Goal: Task Accomplishment & Management: Complete application form

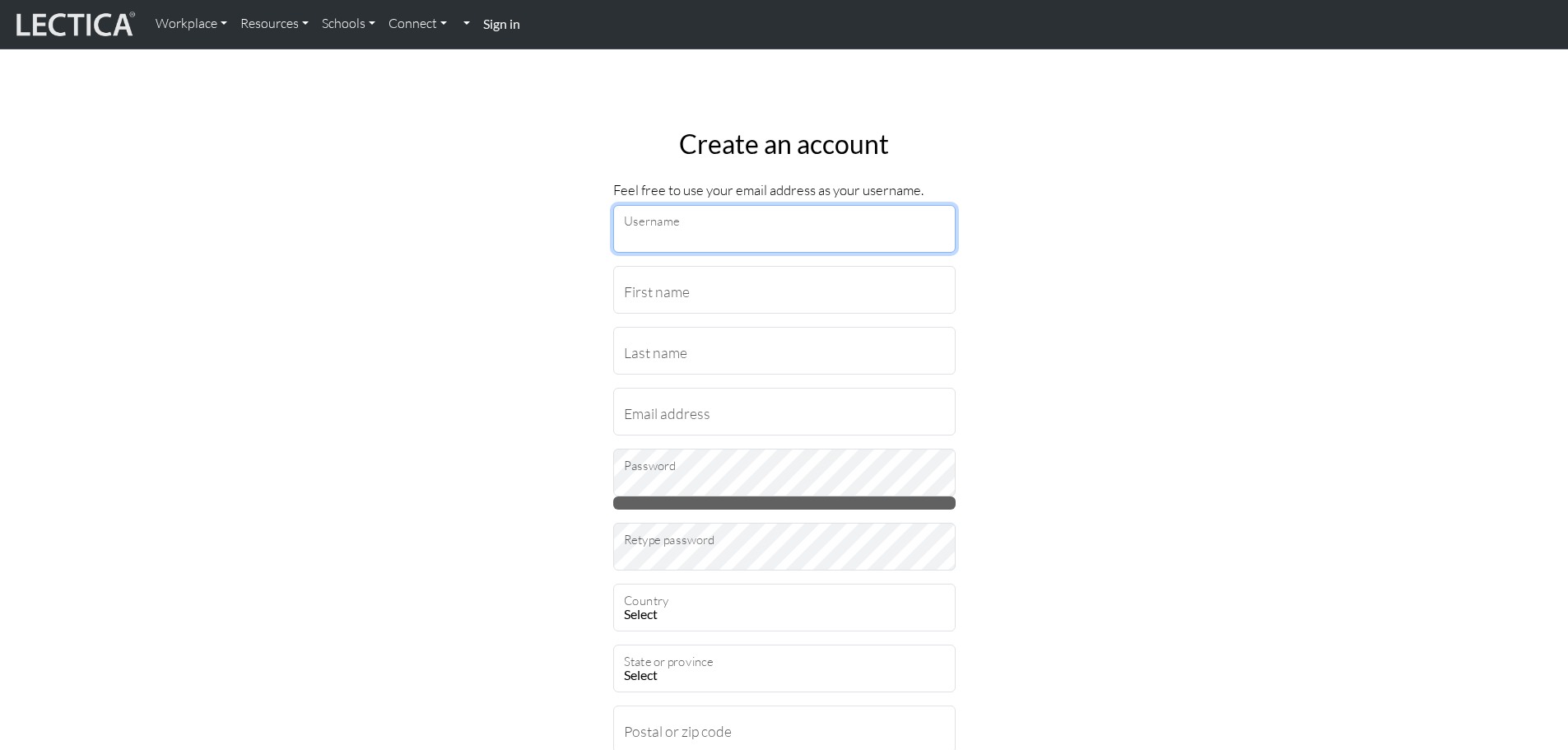
click at [813, 247] on input "Username" at bounding box center [784, 228] width 343 height 48
type input "[EMAIL_ADDRESS][DOMAIN_NAME]"
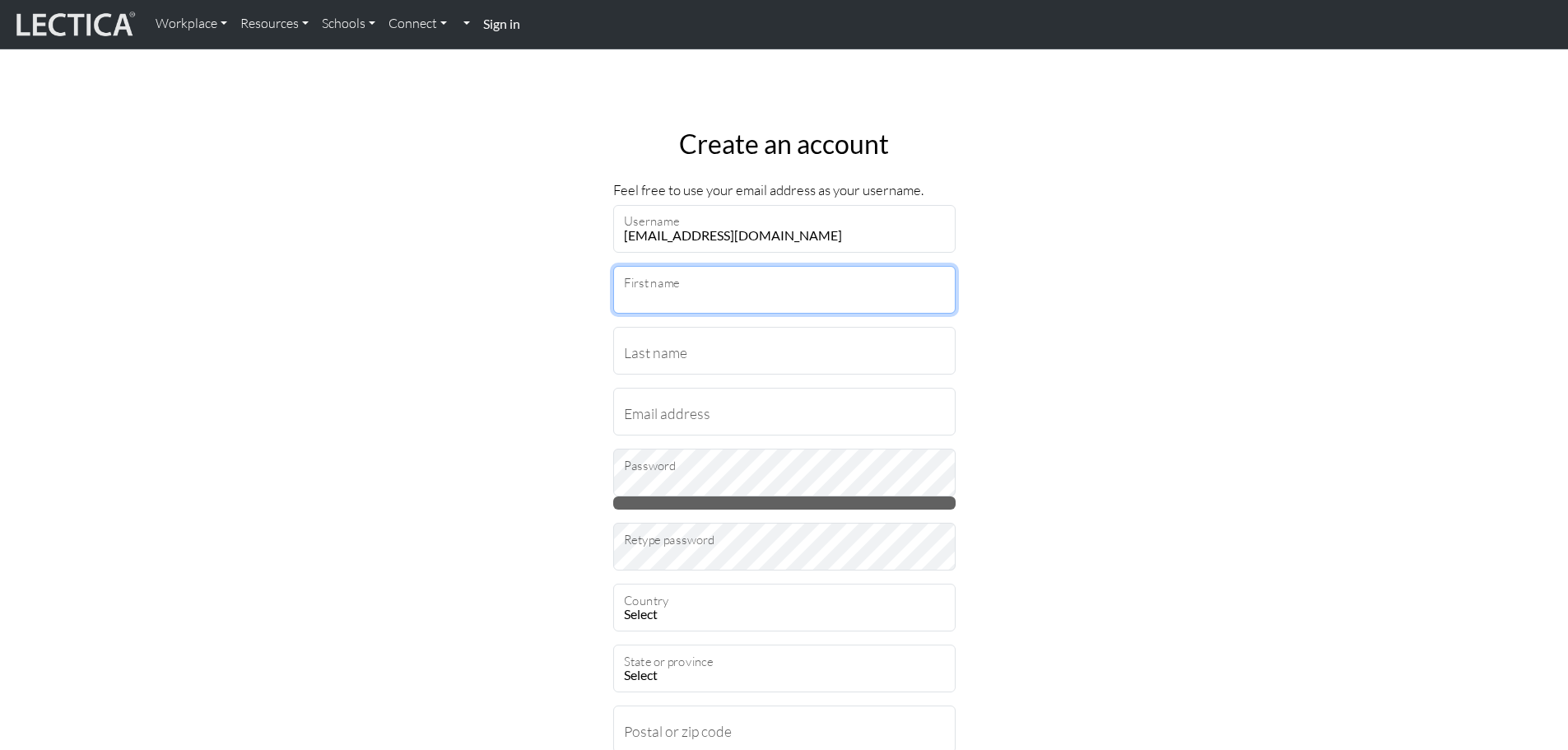
click at [811, 292] on input "First name" at bounding box center [784, 289] width 343 height 48
type input "Colton"
click at [770, 352] on input "Last name" at bounding box center [784, 350] width 343 height 48
type input "Franklin"
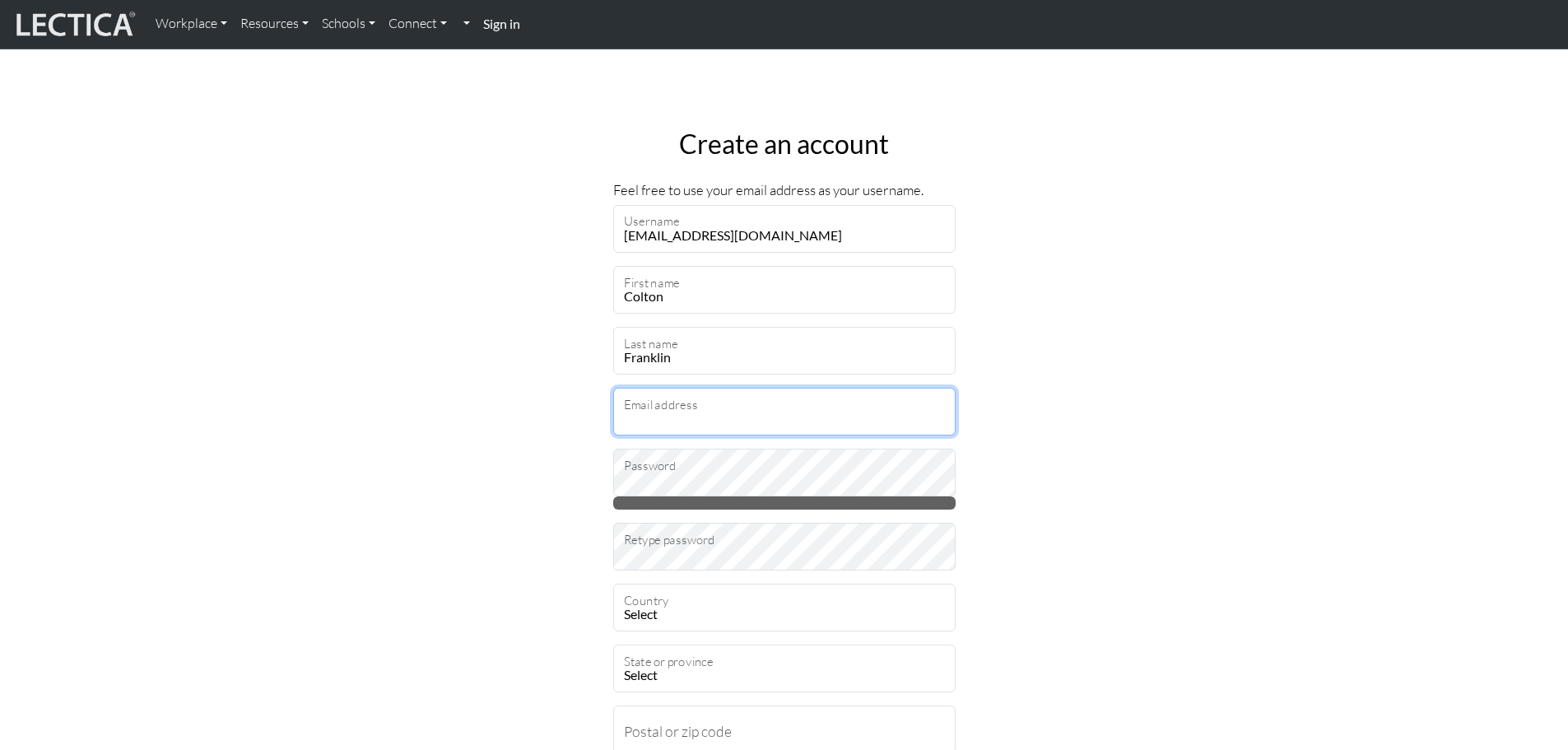
click at [749, 421] on input "Email address" at bounding box center [784, 411] width 343 height 48
drag, startPoint x: 672, startPoint y: 417, endPoint x: 675, endPoint y: 430, distance: 13.3
click at [672, 417] on input "[EMAIL_ADDRESS][DOMAIN_NAME]" at bounding box center [784, 411] width 343 height 48
type input "[EMAIL_ADDRESS][DOMAIN_NAME]"
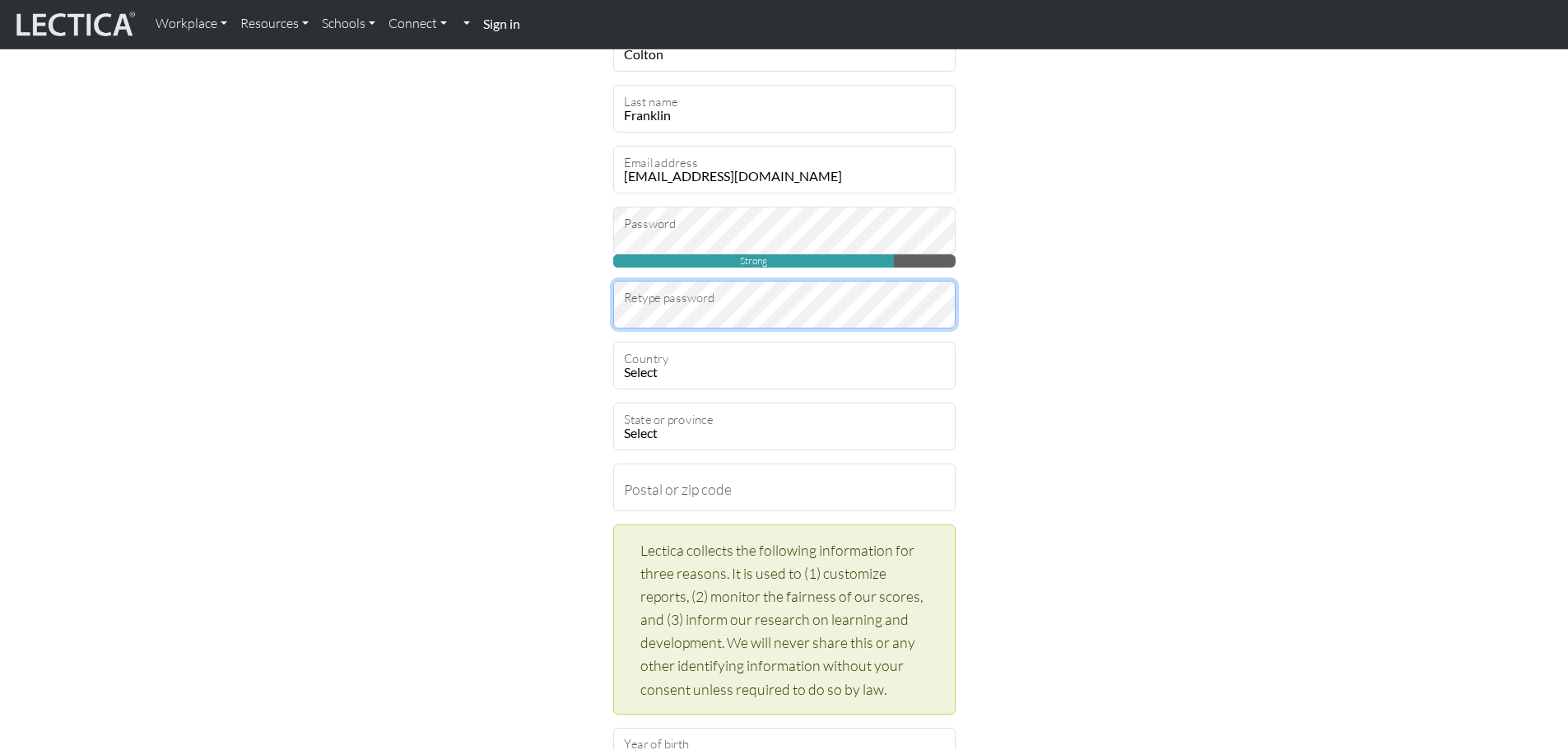
scroll to position [329, 0]
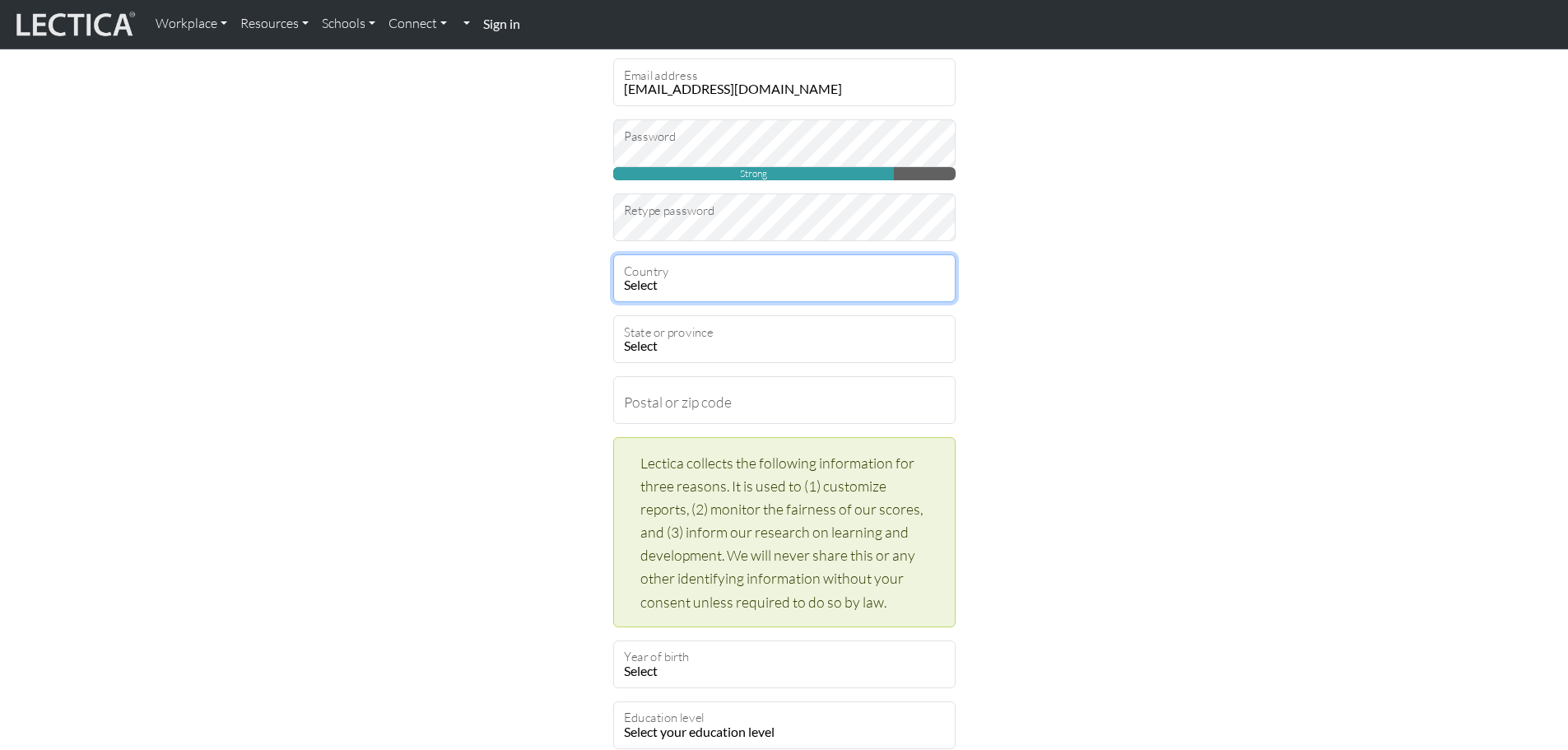
click at [704, 273] on select "Select [GEOGRAPHIC_DATA] A…land Islands [GEOGRAPHIC_DATA] [GEOGRAPHIC_DATA] [US…" at bounding box center [784, 278] width 343 height 48
select select "237"
click at [614, 255] on select "Select [GEOGRAPHIC_DATA] A…land Islands [GEOGRAPHIC_DATA] [GEOGRAPHIC_DATA] [US…" at bounding box center [784, 278] width 343 height 48
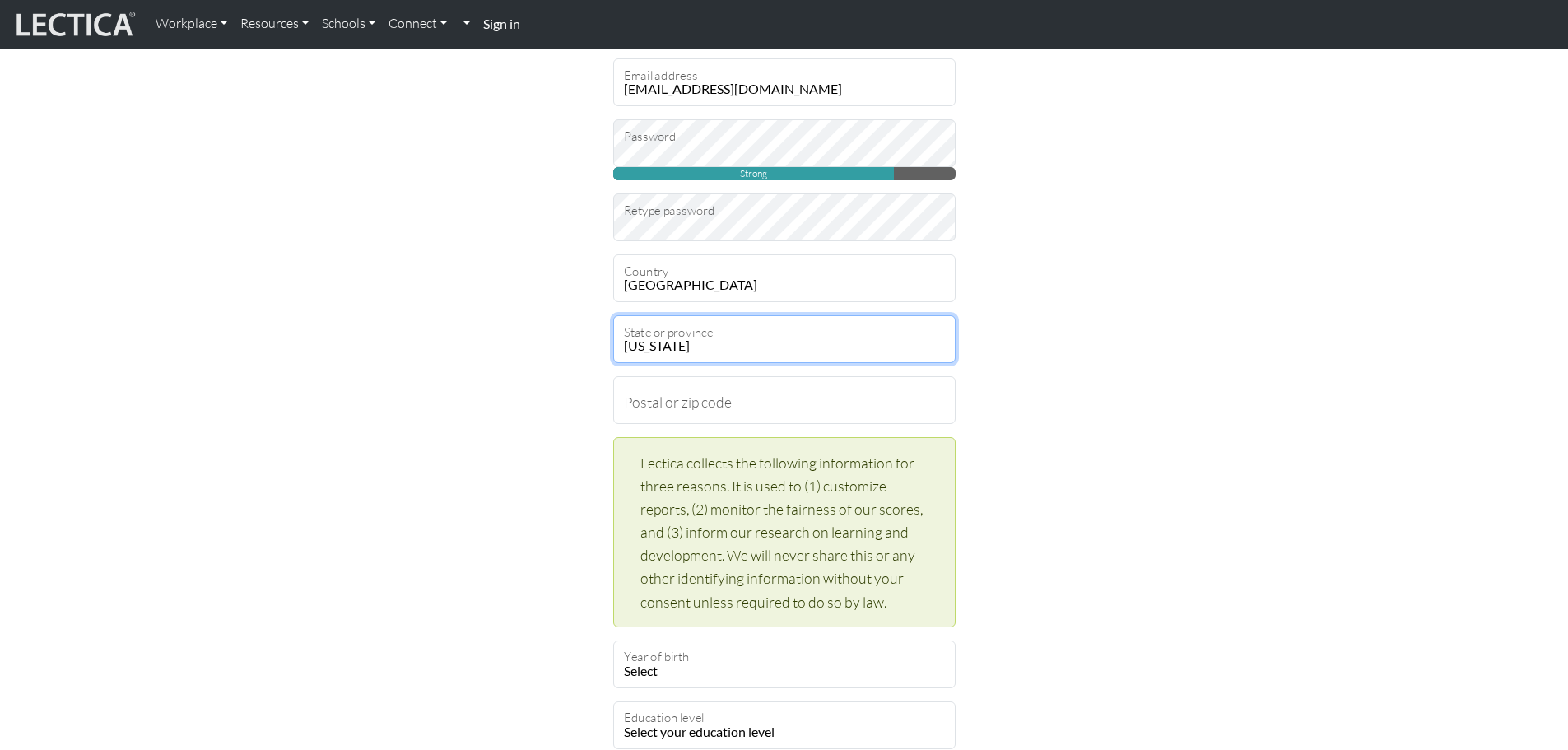
click at [733, 351] on select "[US_STATE] [US_STATE] [US_STATE] [US_STATE] [US_STATE] Armed Forces Americas Ar…" at bounding box center [784, 339] width 343 height 48
select select "11618"
click at [614, 315] on select "[US_STATE] [US_STATE] [US_STATE] [US_STATE] [US_STATE] Armed Forces Americas Ar…" at bounding box center [784, 339] width 343 height 48
click at [709, 391] on input "Postal or zip code" at bounding box center [784, 400] width 343 height 48
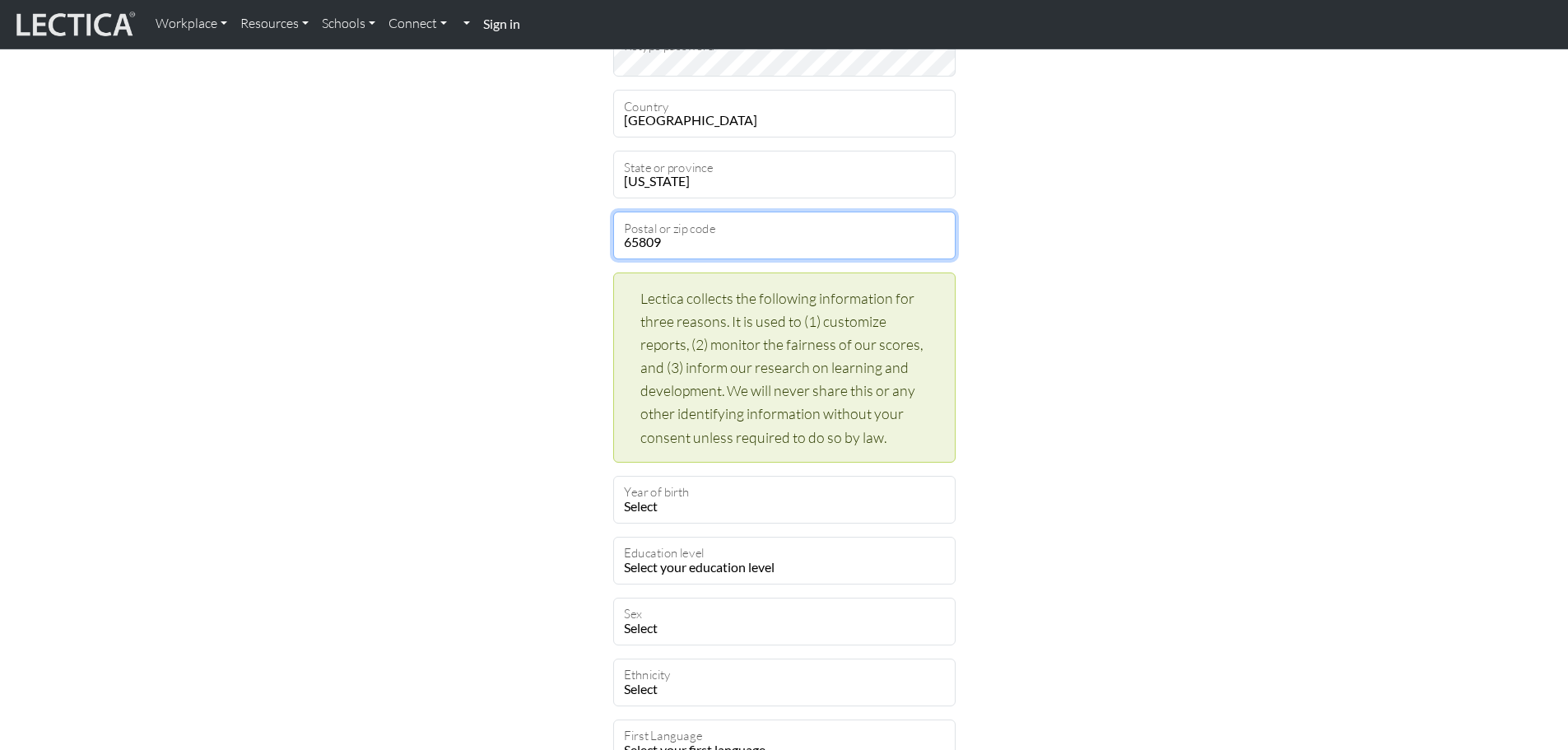
type input "65809"
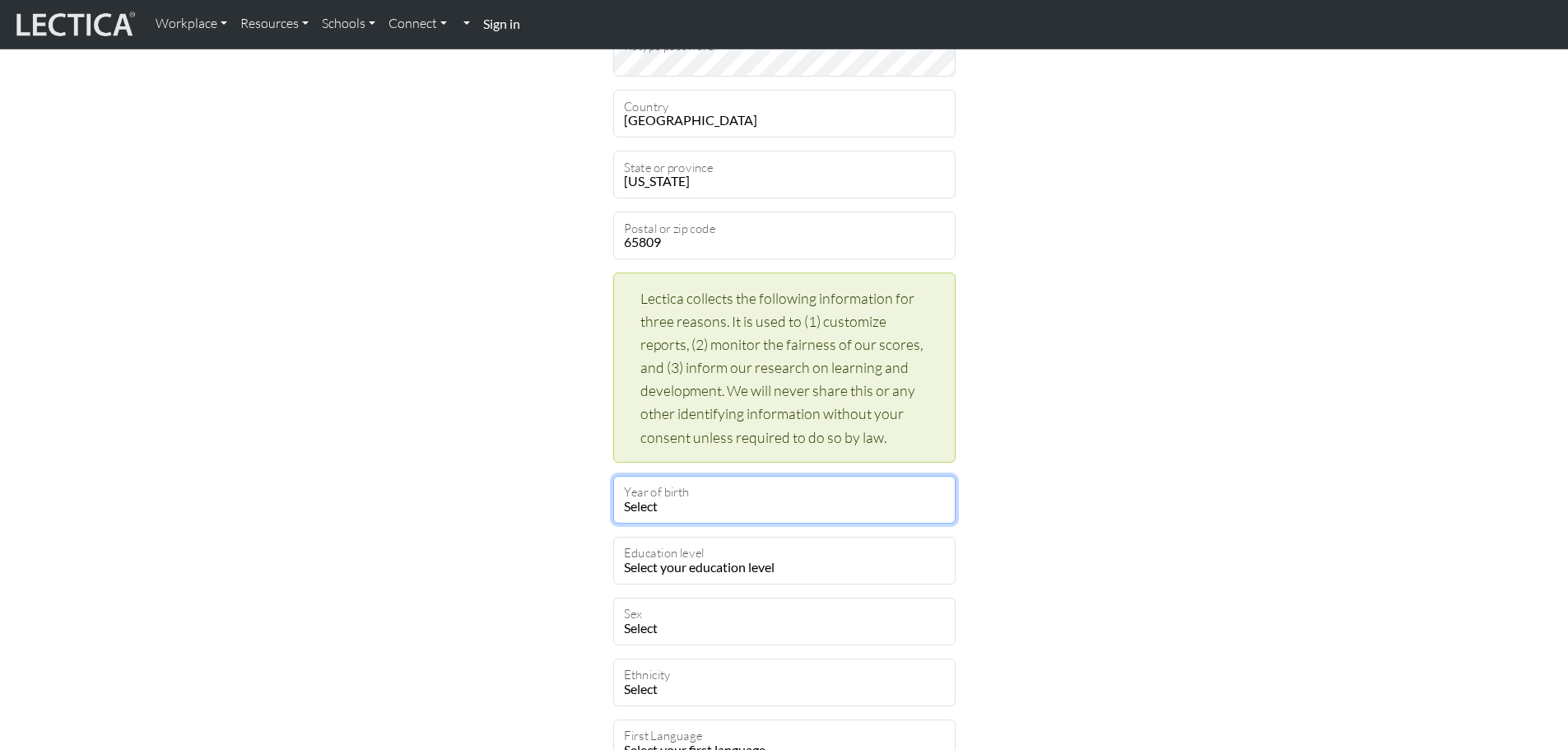
click at [773, 490] on select "Select 2019 2018 2017 2016 2015 2014 2013 2012 2011 2010 2009 2008 2007 2006 20…" at bounding box center [784, 499] width 343 height 48
select select "1996"
click at [614, 475] on select "Select 2019 2018 2017 2016 2015 2014 2013 2012 2011 2010 2009 2008 2007 2006 20…" at bounding box center [784, 499] width 343 height 48
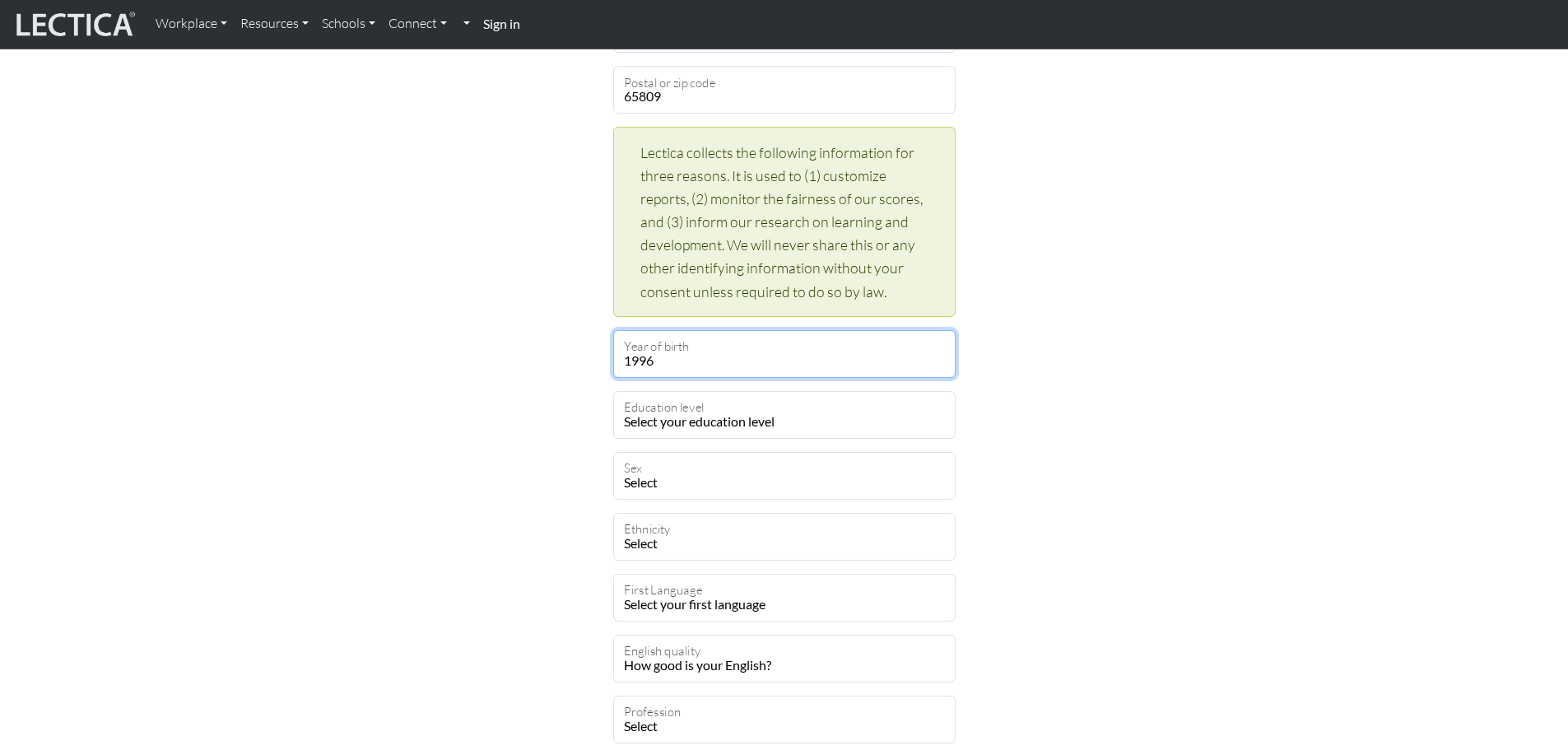
scroll to position [658, 0]
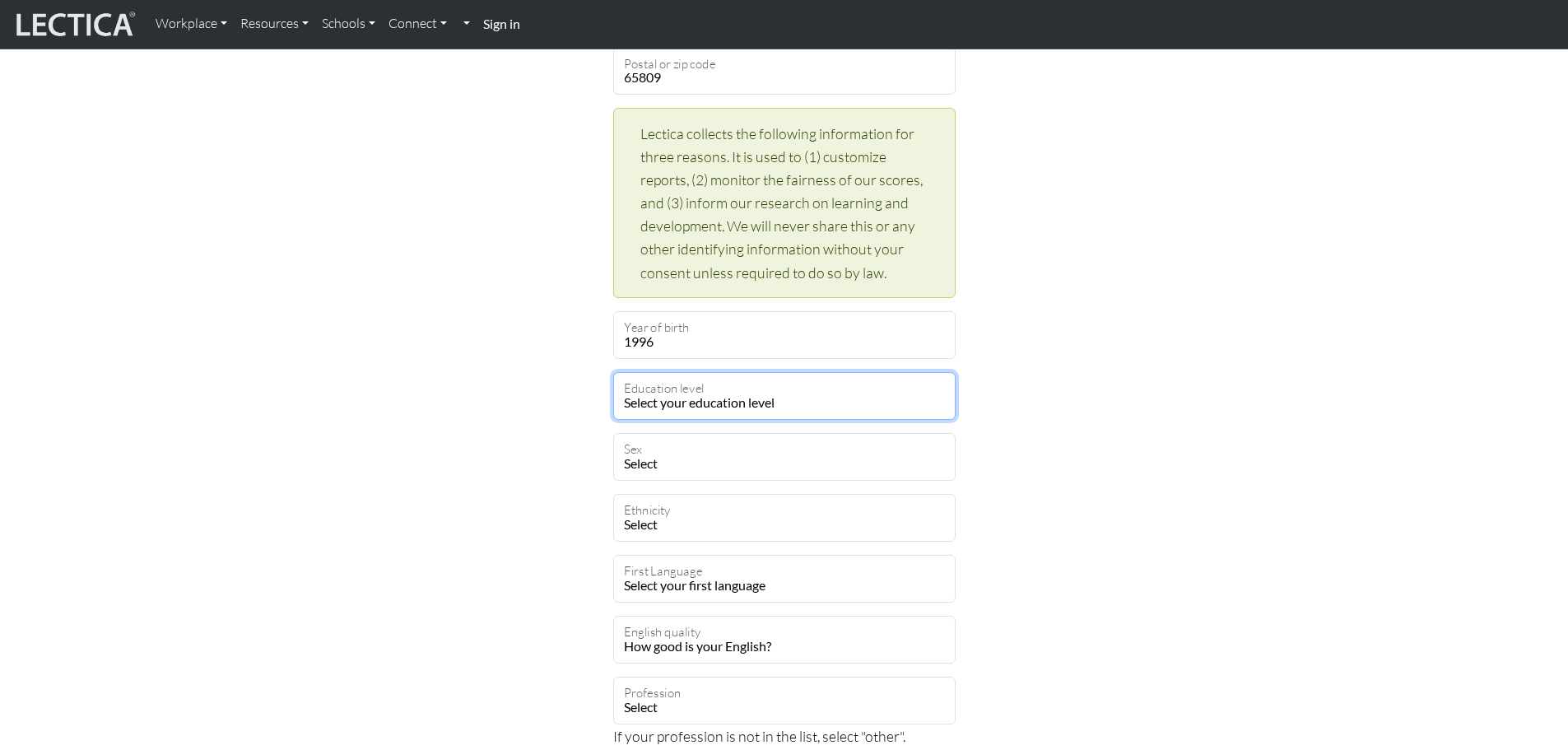
click at [767, 372] on select "Select your education level toddler pre-pre-pre-k pre-pre-k pre-k Kindergarten …" at bounding box center [784, 395] width 343 height 48
click at [763, 401] on select "Select your education level toddler pre-pre-pre-k pre-pre-k pre-k Kindergarten …" at bounding box center [784, 395] width 343 height 48
select select "23"
click at [614, 372] on select "Select your education level toddler pre-pre-pre-k pre-pre-k pre-k Kindergarten …" at bounding box center [784, 395] width 343 height 48
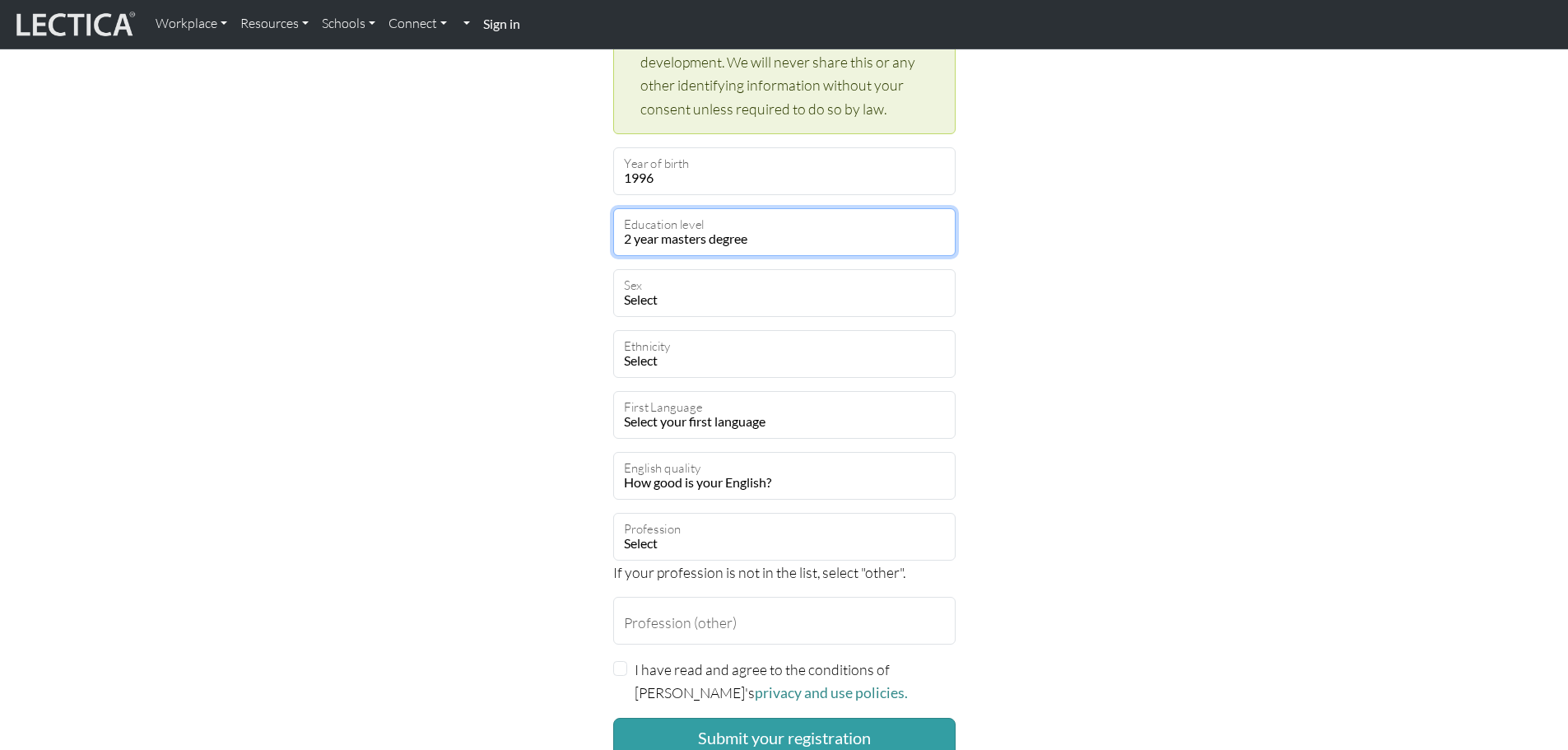
scroll to position [823, 0]
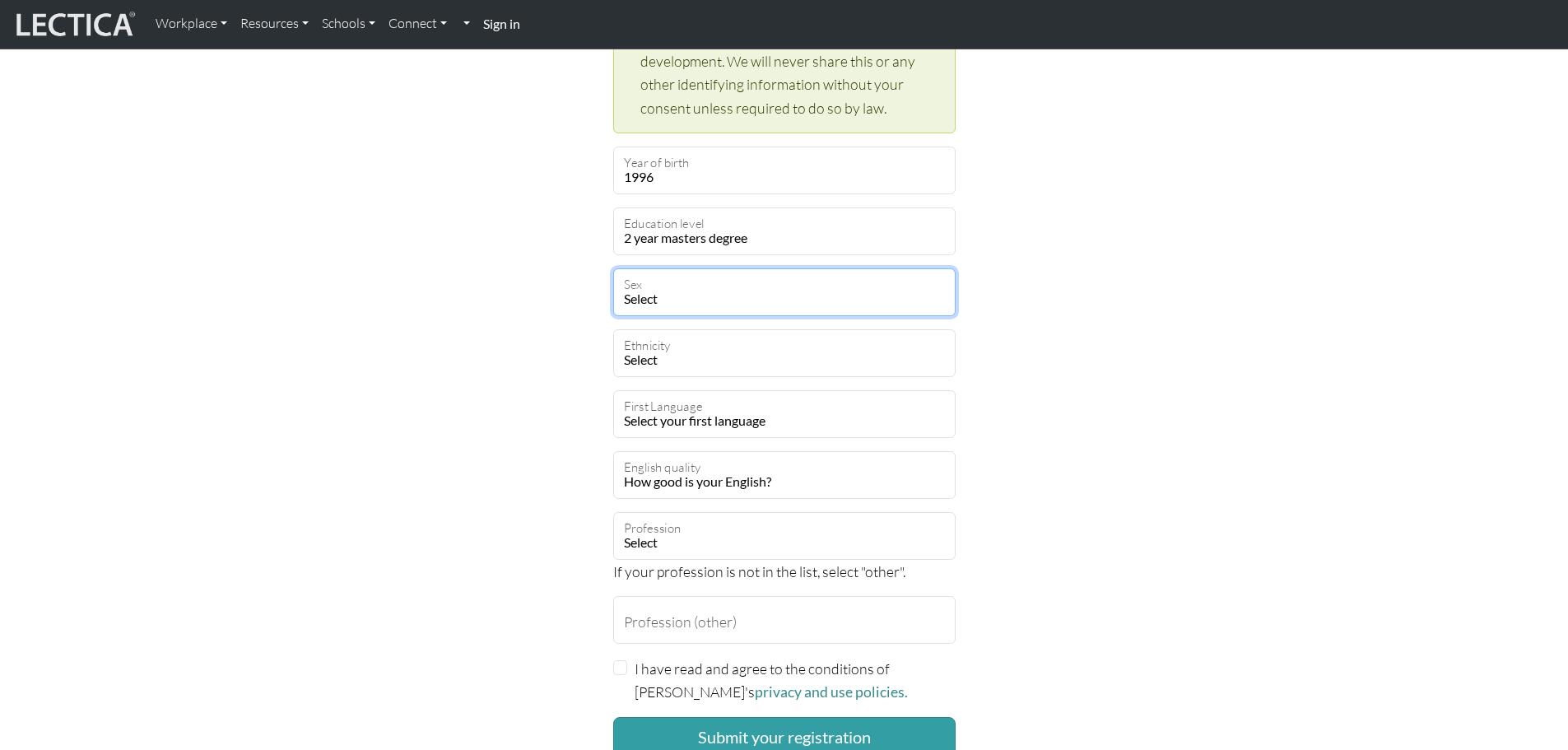
click at [700, 285] on select "Select [DEMOGRAPHIC_DATA] [DEMOGRAPHIC_DATA] Binary [DEMOGRAPHIC_DATA] Opt out" at bounding box center [784, 292] width 343 height 48
select select "[DEMOGRAPHIC_DATA]"
click at [614, 268] on select "Select [DEMOGRAPHIC_DATA] [DEMOGRAPHIC_DATA] Binary [DEMOGRAPHIC_DATA] Opt out" at bounding box center [784, 292] width 343 height 48
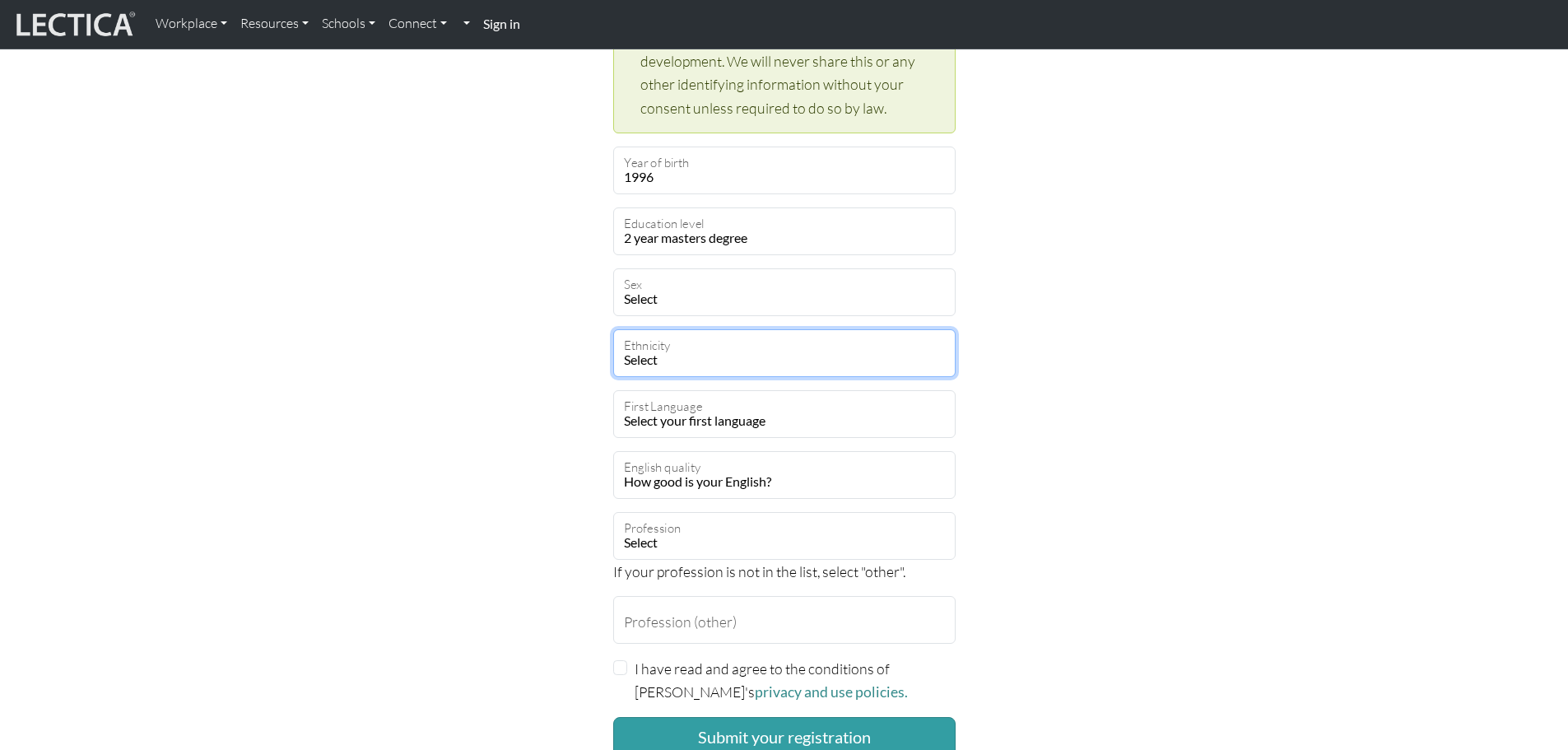
click at [687, 340] on select "Select [DEMOGRAPHIC_DATA] [DEMOGRAPHIC_DATA] Black [GEOGRAPHIC_DATA] Caucasian …" at bounding box center [784, 353] width 343 height 48
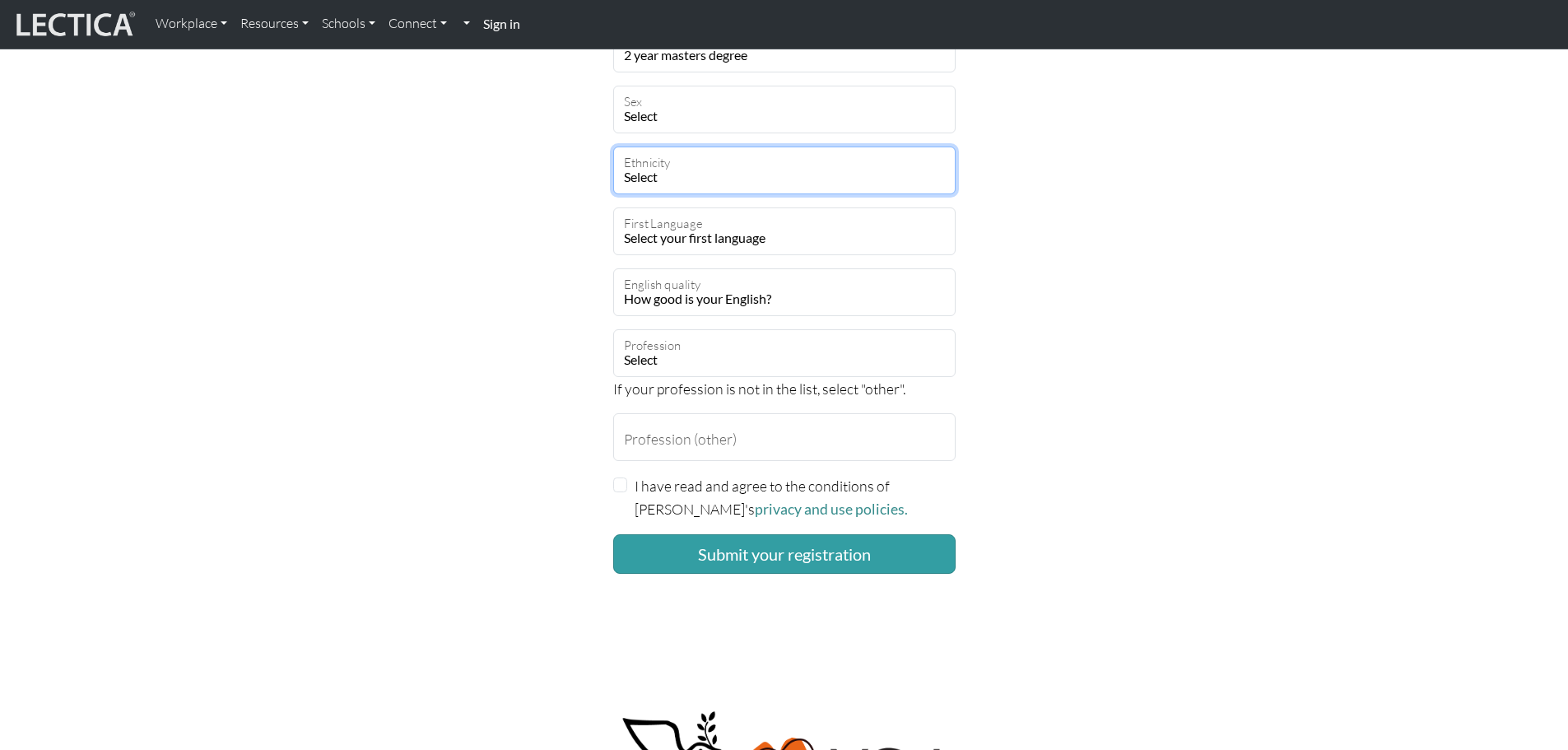
scroll to position [987, 0]
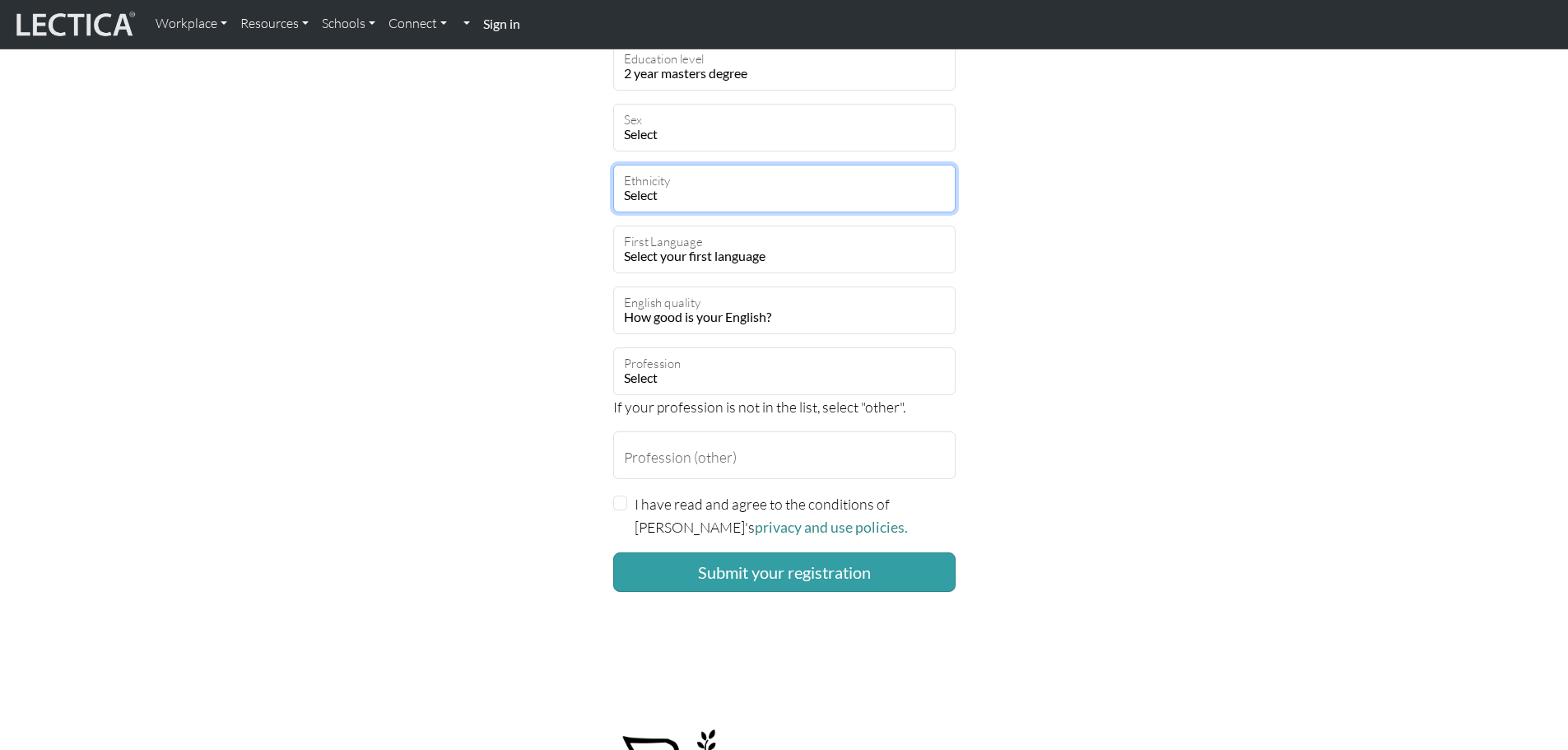
click at [711, 198] on select "Select [DEMOGRAPHIC_DATA] [DEMOGRAPHIC_DATA] Black [GEOGRAPHIC_DATA] Caucasian …" at bounding box center [784, 188] width 343 height 48
select select "101"
click at [614, 165] on select "Select [DEMOGRAPHIC_DATA] [DEMOGRAPHIC_DATA] Black [GEOGRAPHIC_DATA] Caucasian …" at bounding box center [784, 188] width 343 height 48
click at [744, 252] on select "Select your first language [GEOGRAPHIC_DATA] [GEOGRAPHIC_DATA] Acoli Adangme Ad…" at bounding box center [784, 249] width 343 height 48
select select "1927"
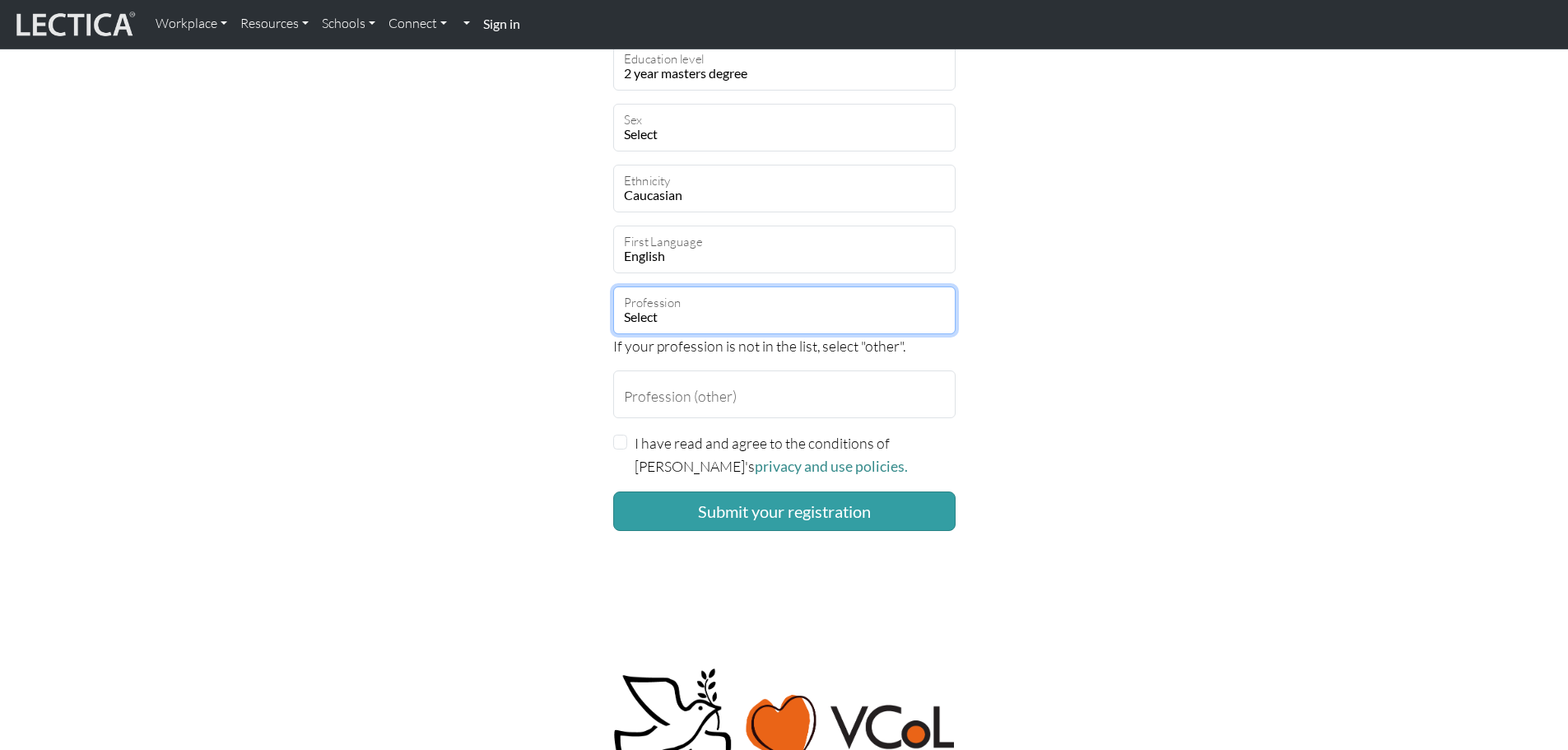
click at [687, 313] on select "Select academic accounting/finance administration arts: performing arts: visual…" at bounding box center [784, 310] width 343 height 48
select select "62"
click at [614, 286] on select "Select academic accounting/finance administration arts: performing arts: visual…" at bounding box center [784, 310] width 343 height 48
click at [620, 439] on input "I have read and agree to the conditions of [PERSON_NAME]'s privacy and use poli…" at bounding box center [621, 442] width 15 height 15
checkbox input "true"
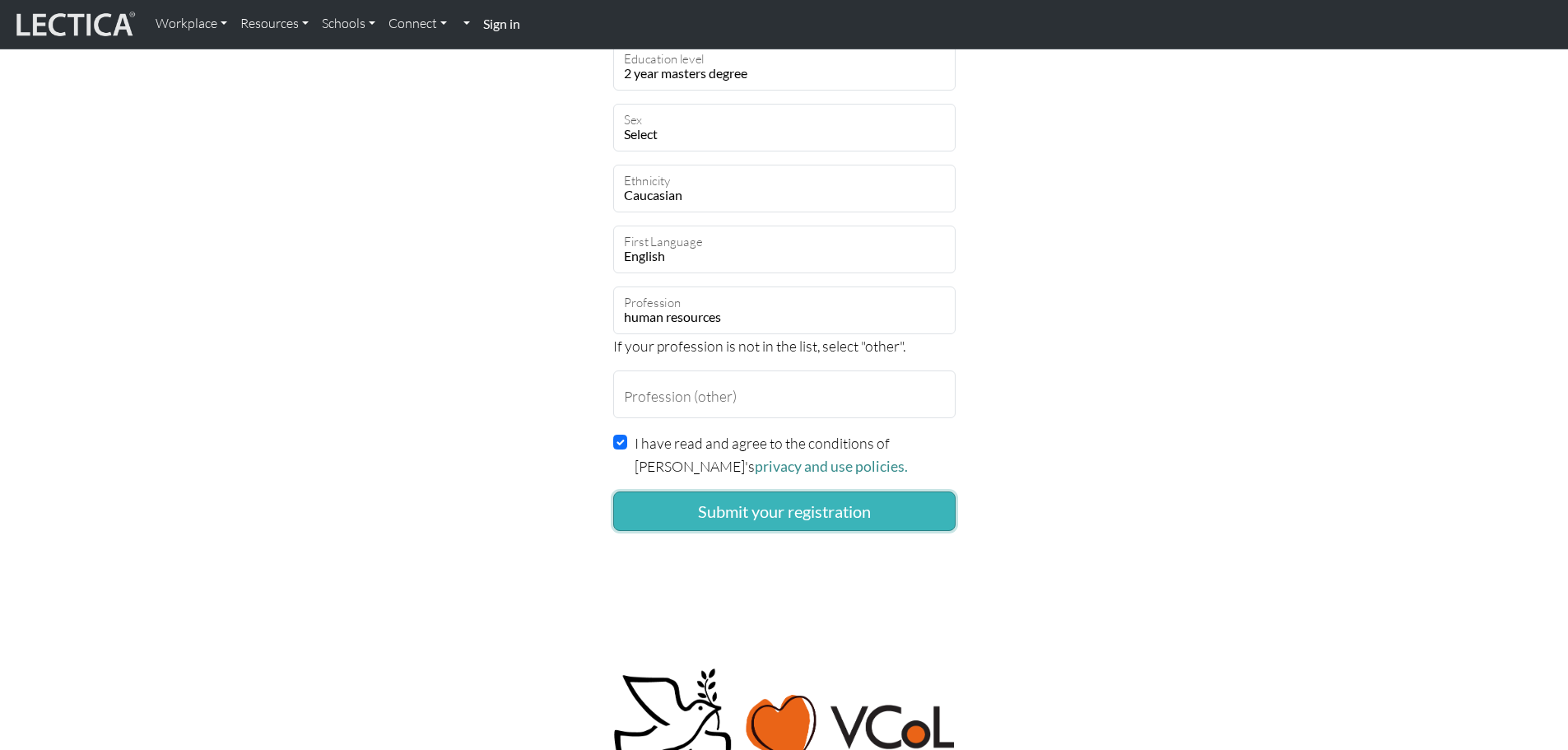
click at [874, 511] on button "Submit your registration" at bounding box center [784, 511] width 343 height 39
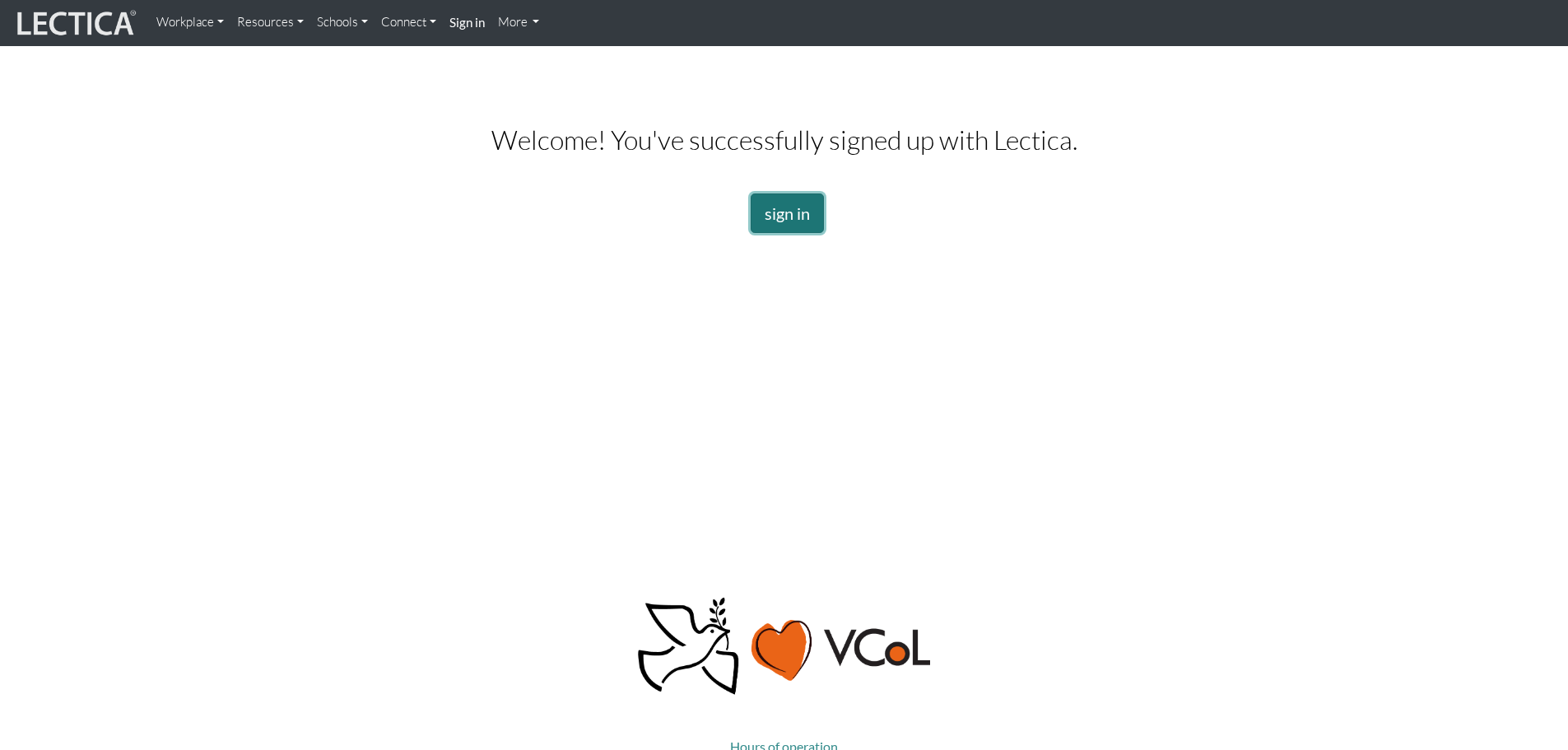
click at [791, 221] on link "sign in" at bounding box center [787, 213] width 74 height 39
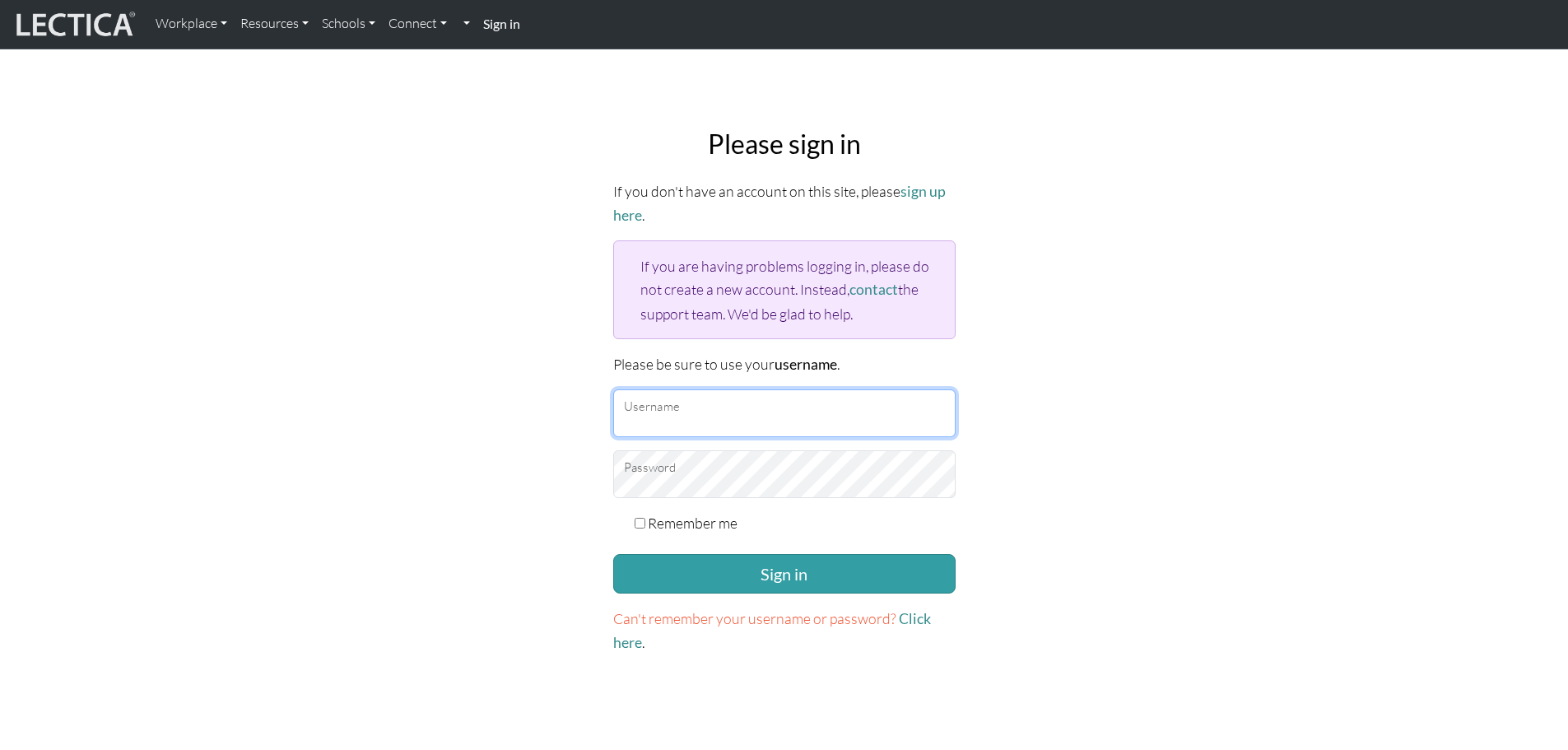
click at [814, 404] on input "Username" at bounding box center [784, 413] width 343 height 48
type input "[EMAIL_ADDRESS][DOMAIN_NAME]"
click at [648, 520] on label "Remember me" at bounding box center [693, 522] width 90 height 23
click at [645, 520] on input "Remember me" at bounding box center [640, 523] width 11 height 11
checkbox input "true"
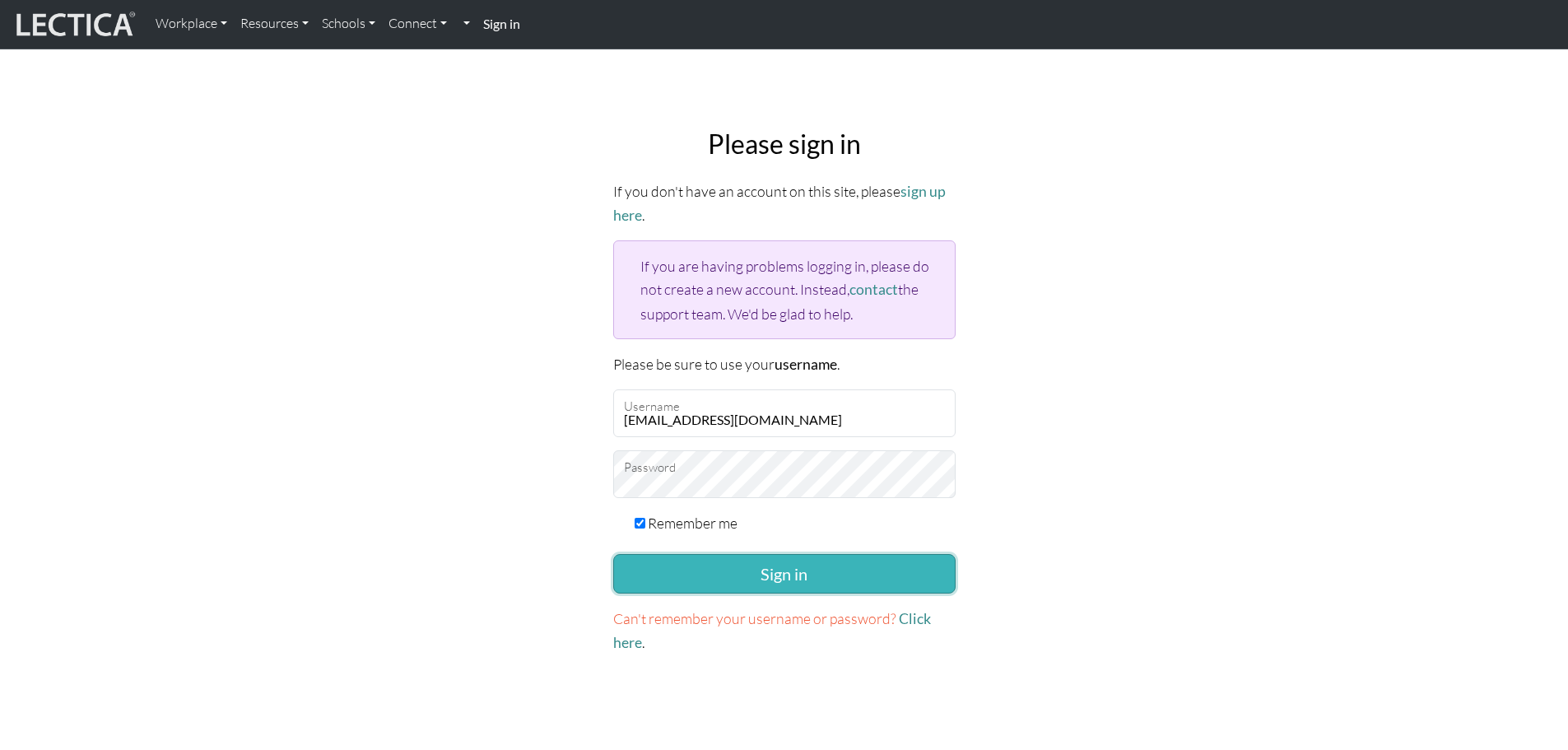
click at [708, 572] on button "Sign in" at bounding box center [784, 573] width 343 height 39
